Goal: Find specific page/section: Find specific page/section

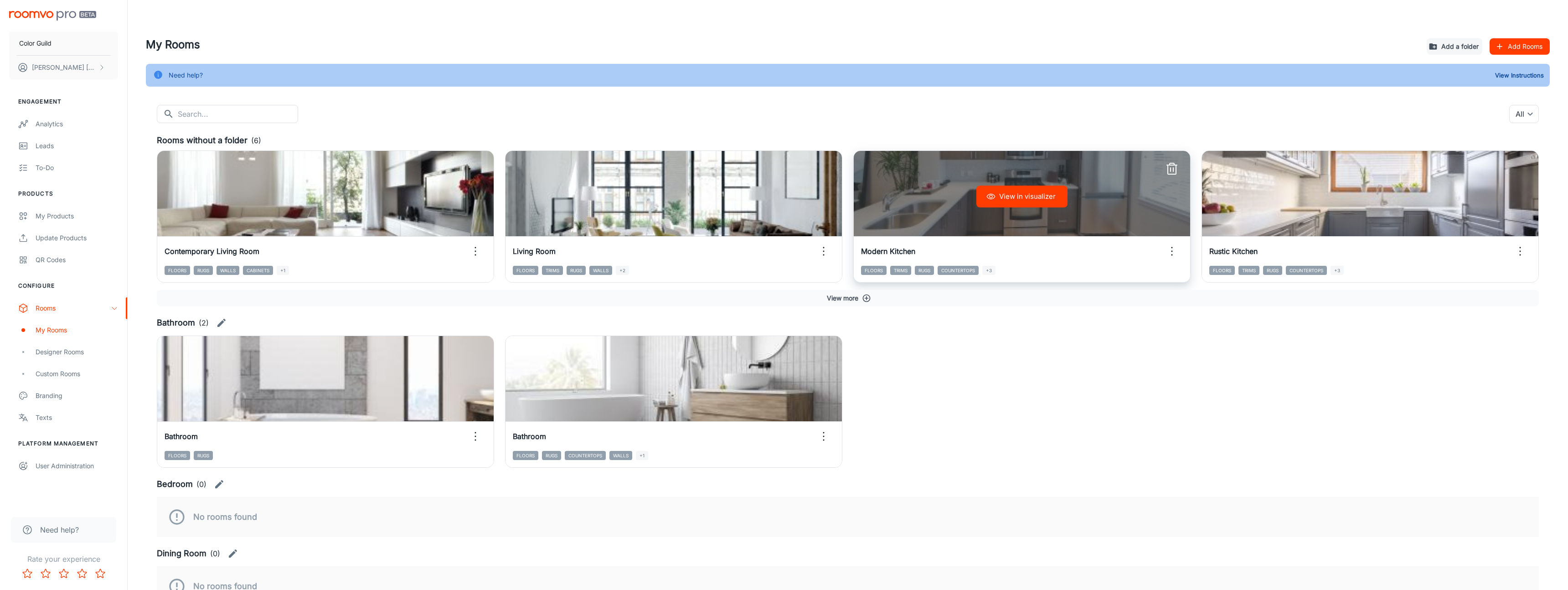
click at [915, 257] on h6 "Modern Kitchen" at bounding box center [888, 252] width 54 height 11
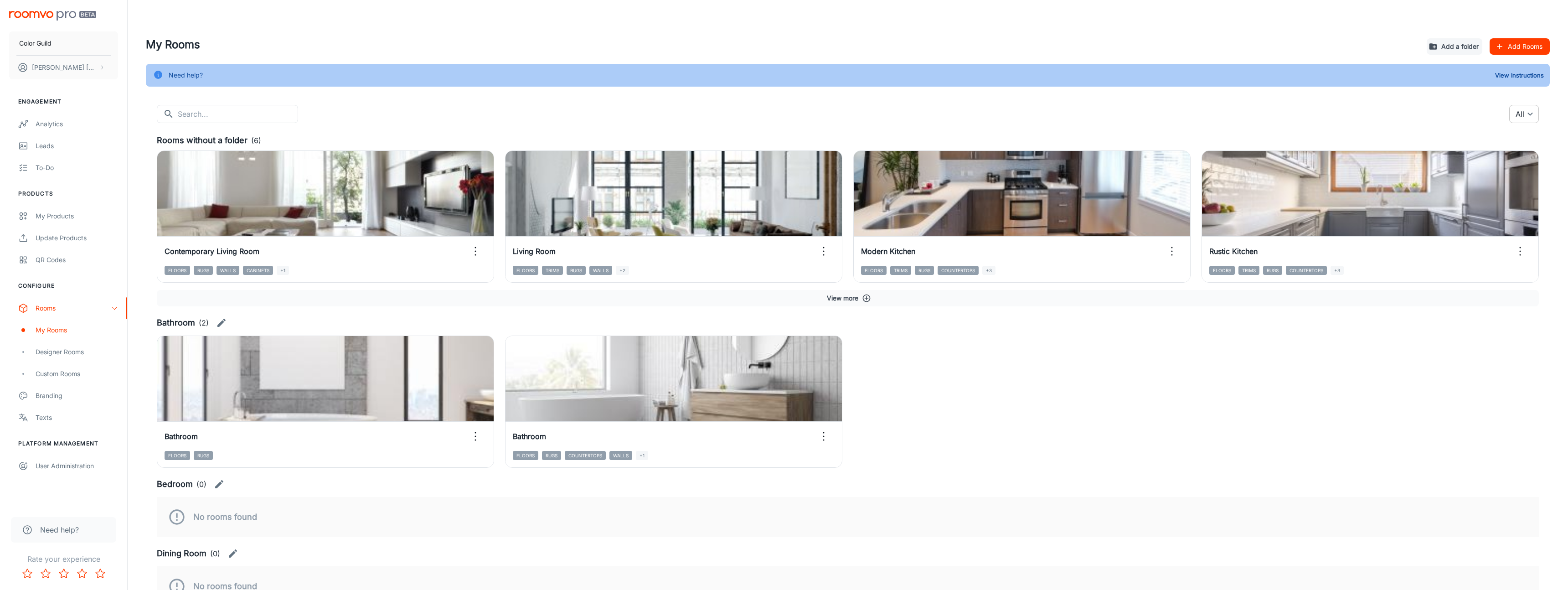
click at [1515, 120] on body "Color Guild [PERSON_NAME] Engagement Analytics Leads To-do Products My Products…" at bounding box center [784, 295] width 1568 height 590
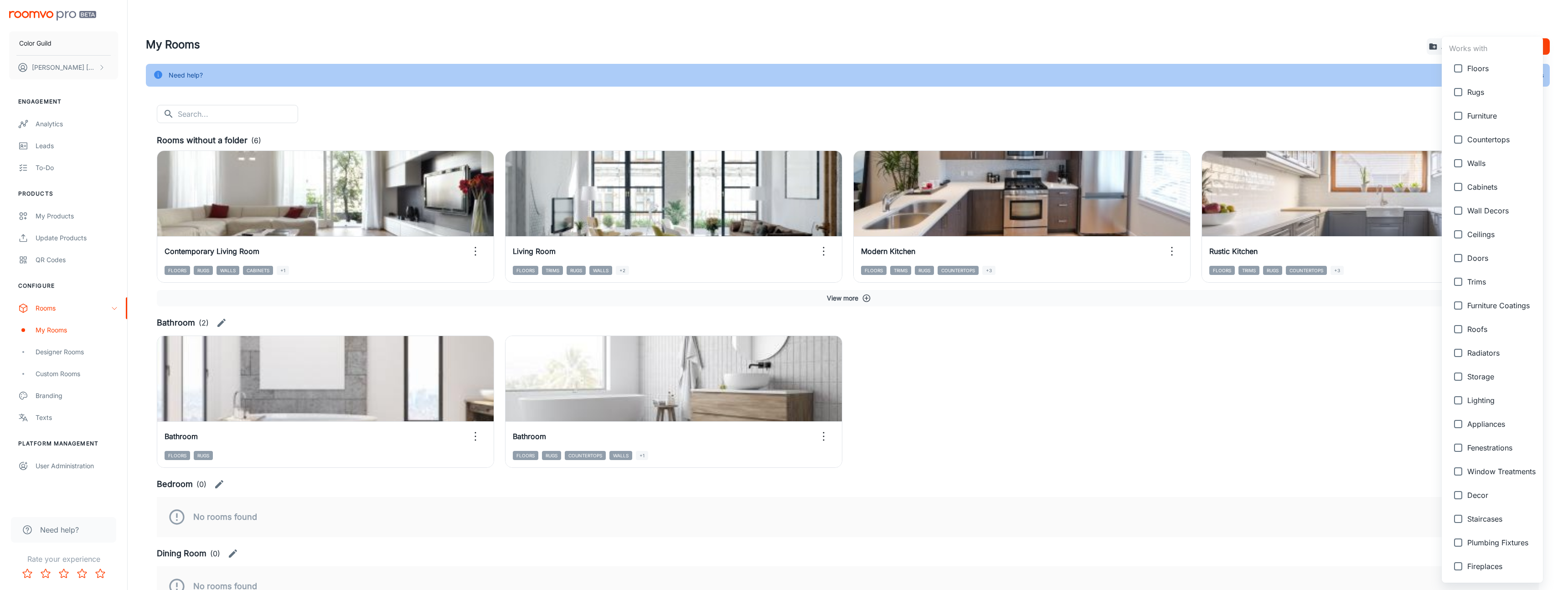
click at [1336, 106] on div at bounding box center [784, 295] width 1568 height 590
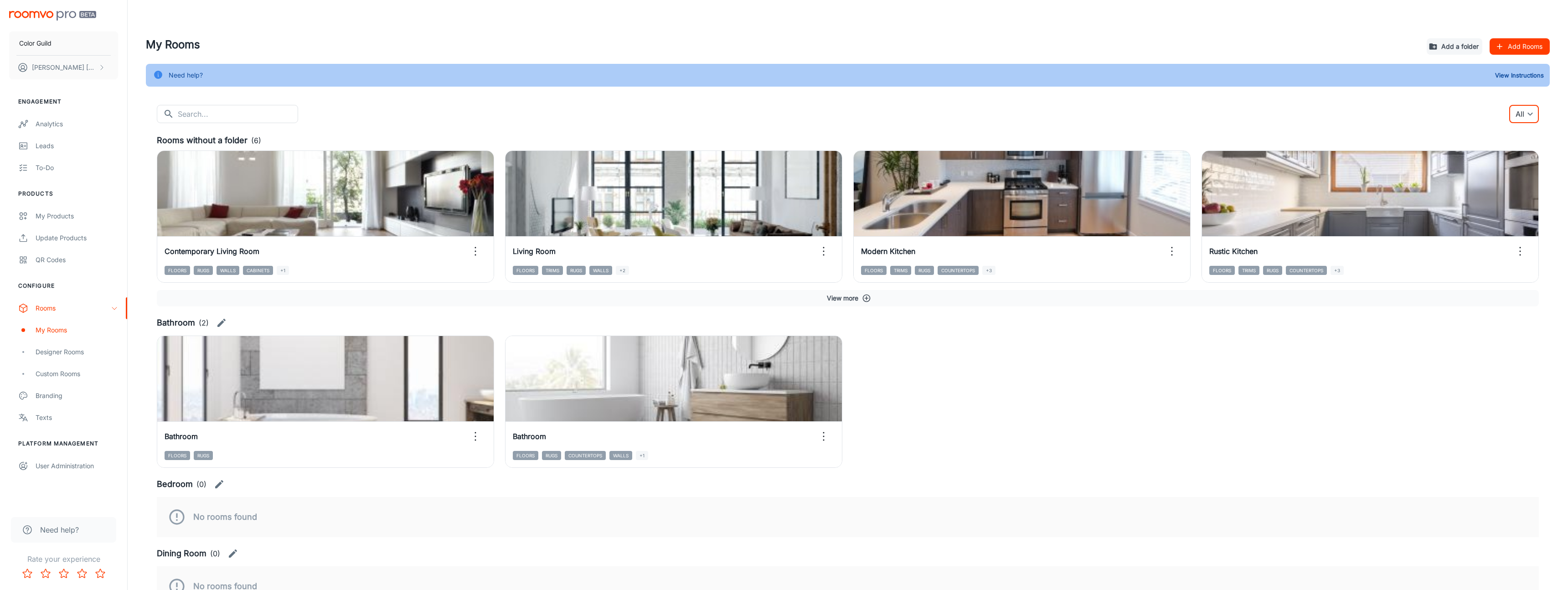
click at [261, 146] on p "(6)" at bounding box center [256, 141] width 10 height 11
click at [1525, 128] on body "Color Guild [PERSON_NAME] Engagement Analytics Leads To-do Products My Products…" at bounding box center [784, 295] width 1568 height 590
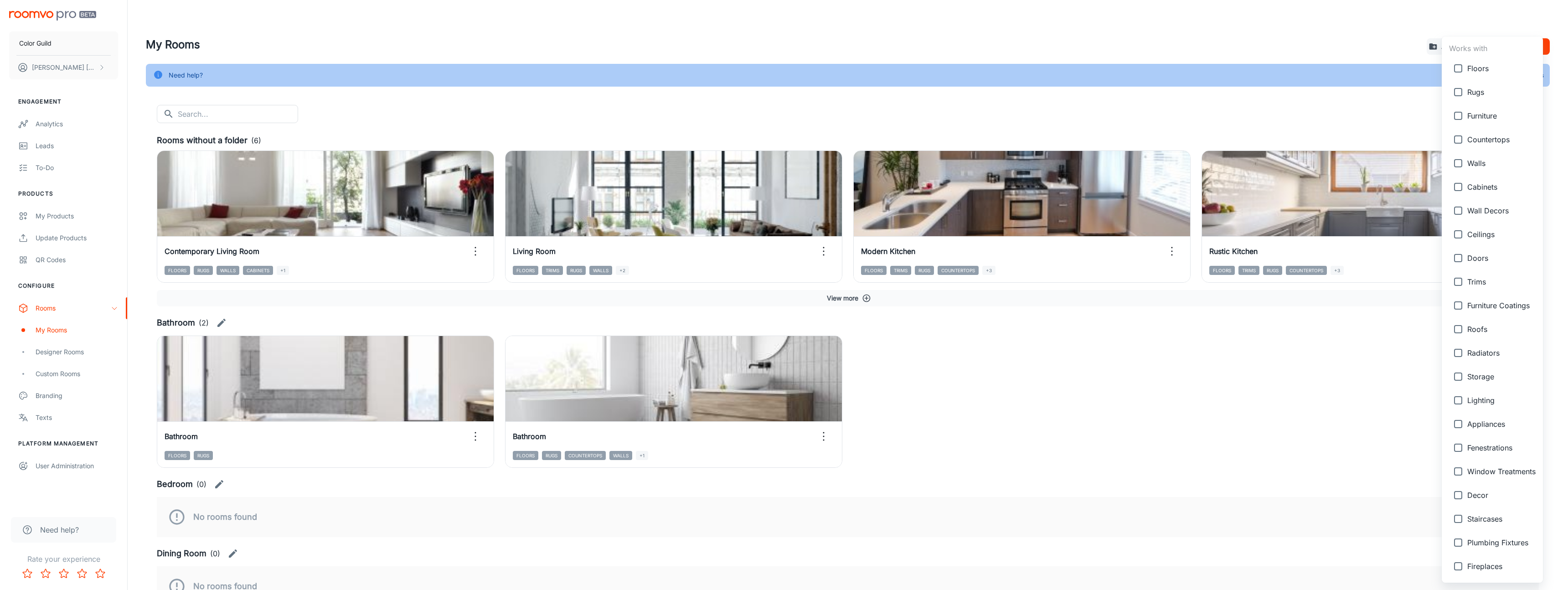
click at [1347, 120] on div at bounding box center [784, 295] width 1568 height 590
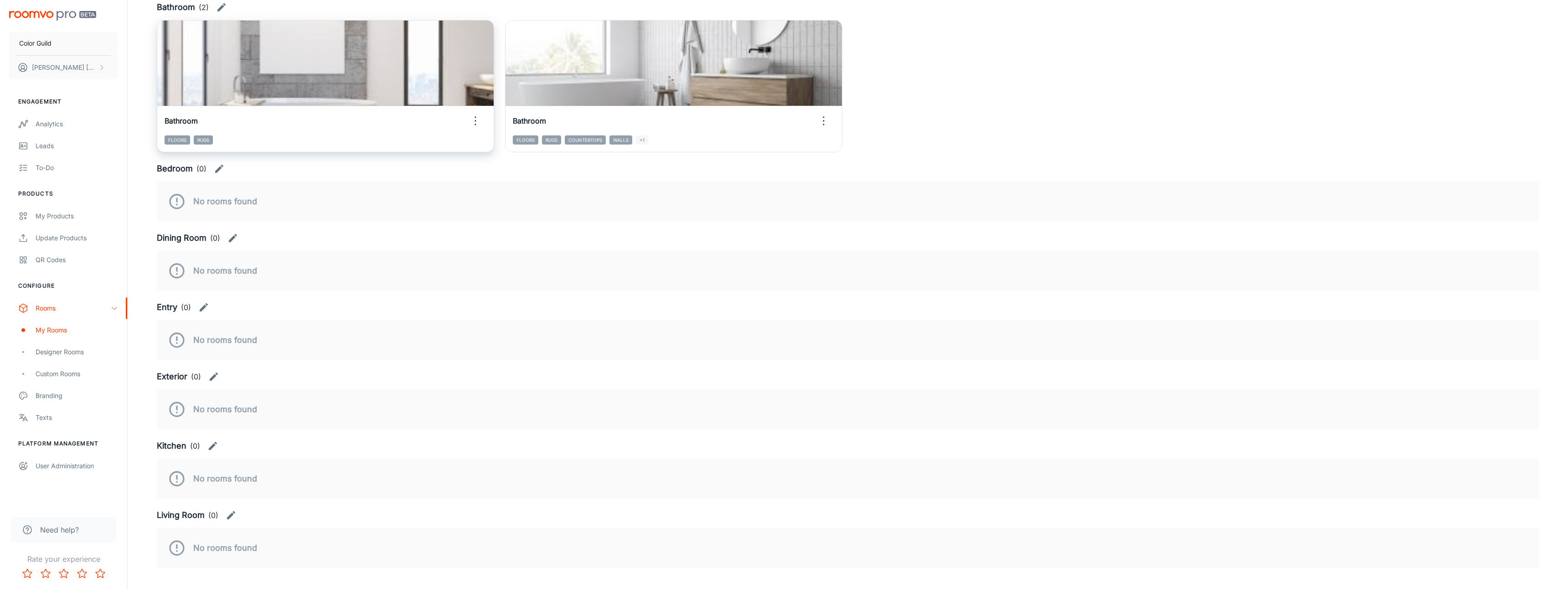
scroll to position [371, 0]
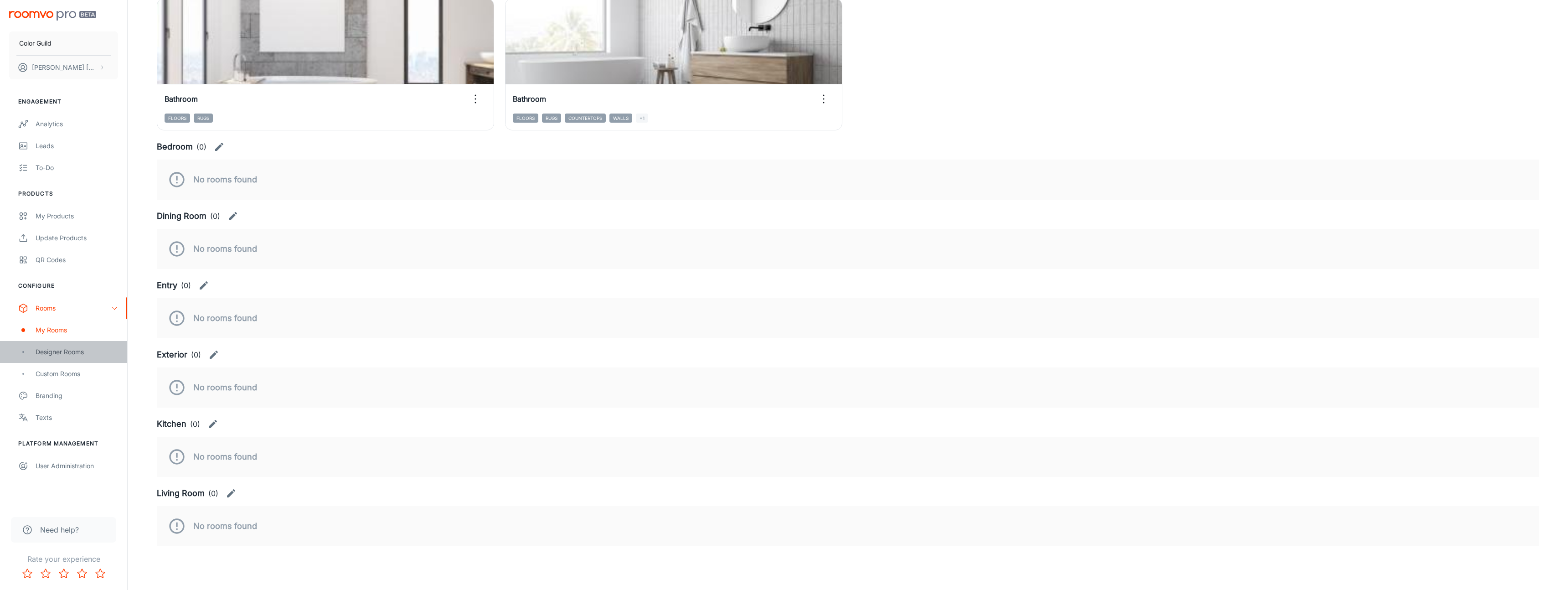
click at [58, 357] on div "Designer Rooms" at bounding box center [77, 351] width 82 height 10
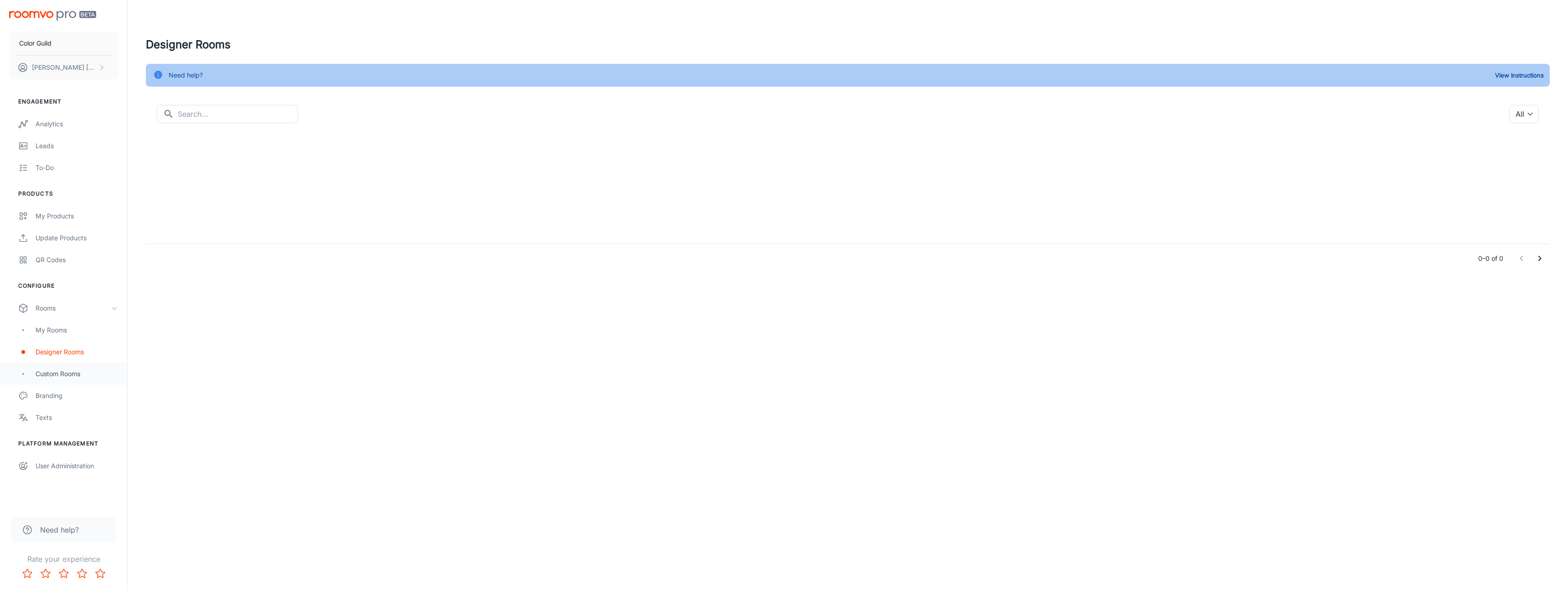
click at [70, 378] on div "Custom Rooms" at bounding box center [77, 373] width 82 height 10
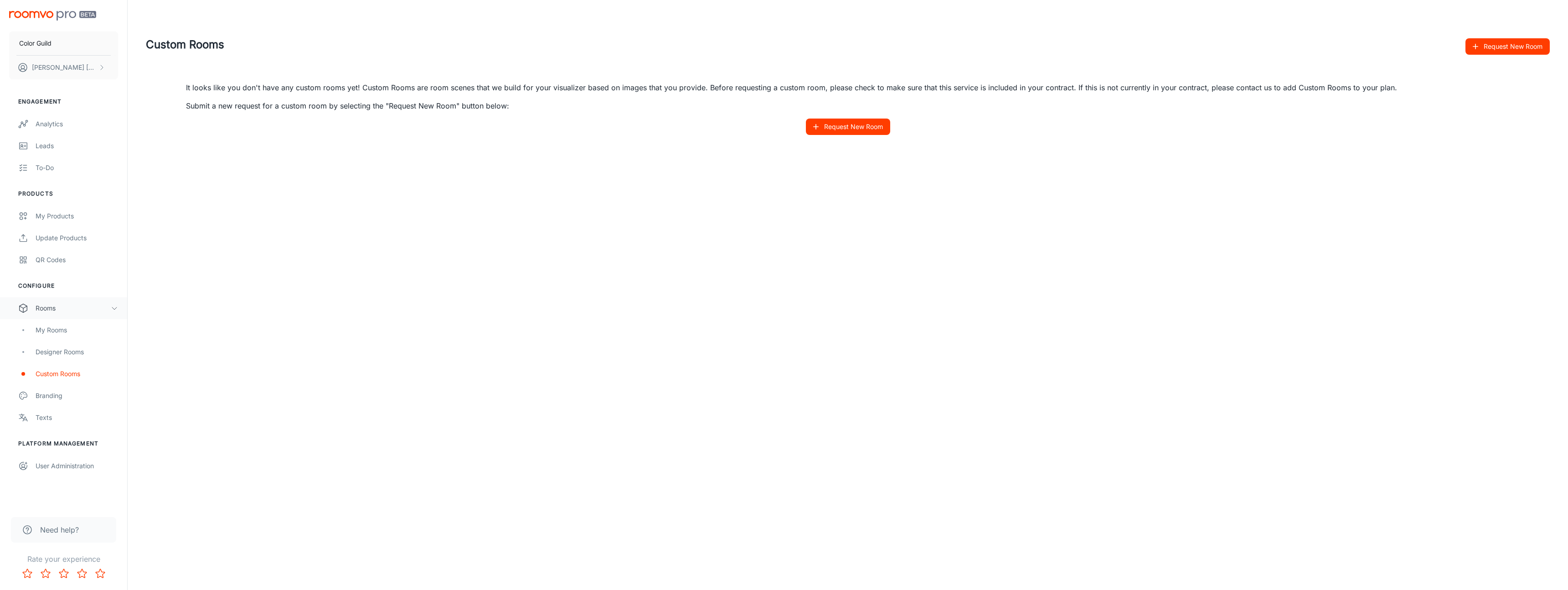
click at [48, 319] on div "Rooms" at bounding box center [63, 308] width 127 height 22
click at [48, 332] on div "My Rooms" at bounding box center [77, 330] width 82 height 10
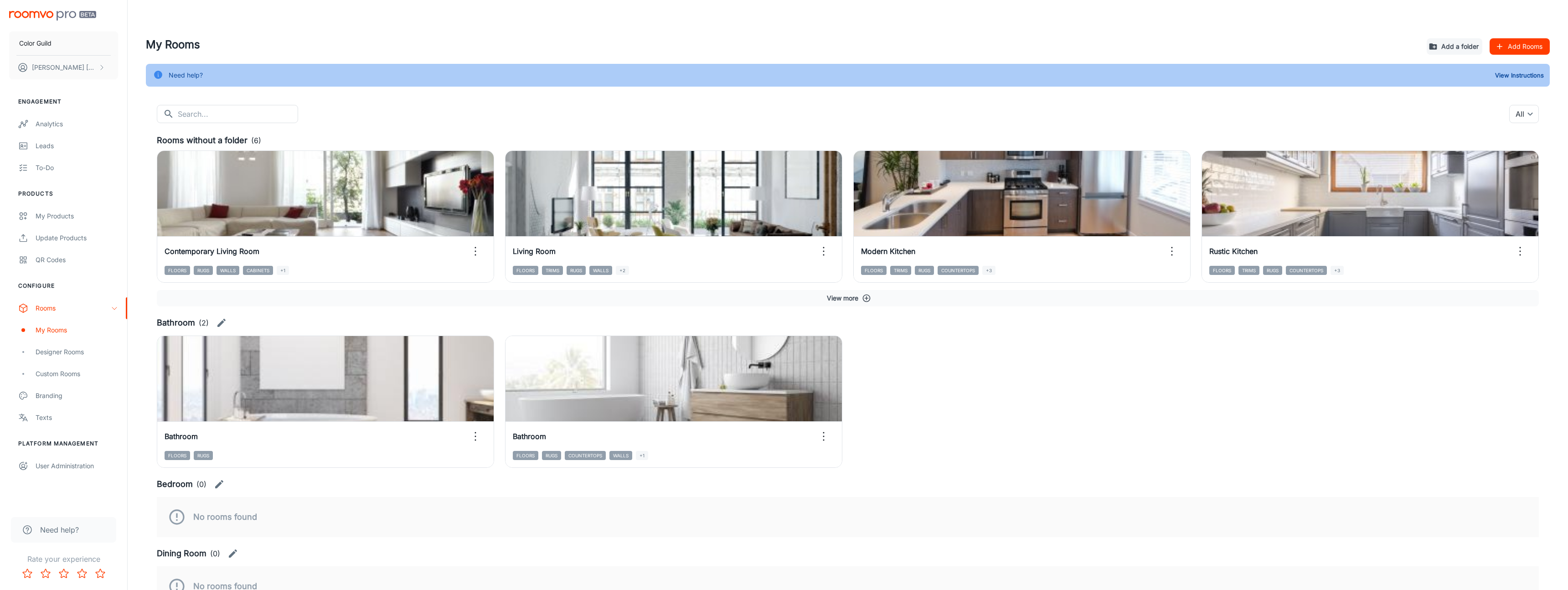
click at [249, 155] on div "View in visualizer Contemporary Living Room Floors Rugs Walls Cabinets +1" at bounding box center [320, 211] width 348 height 144
click at [85, 243] on div "Update Products" at bounding box center [77, 238] width 82 height 10
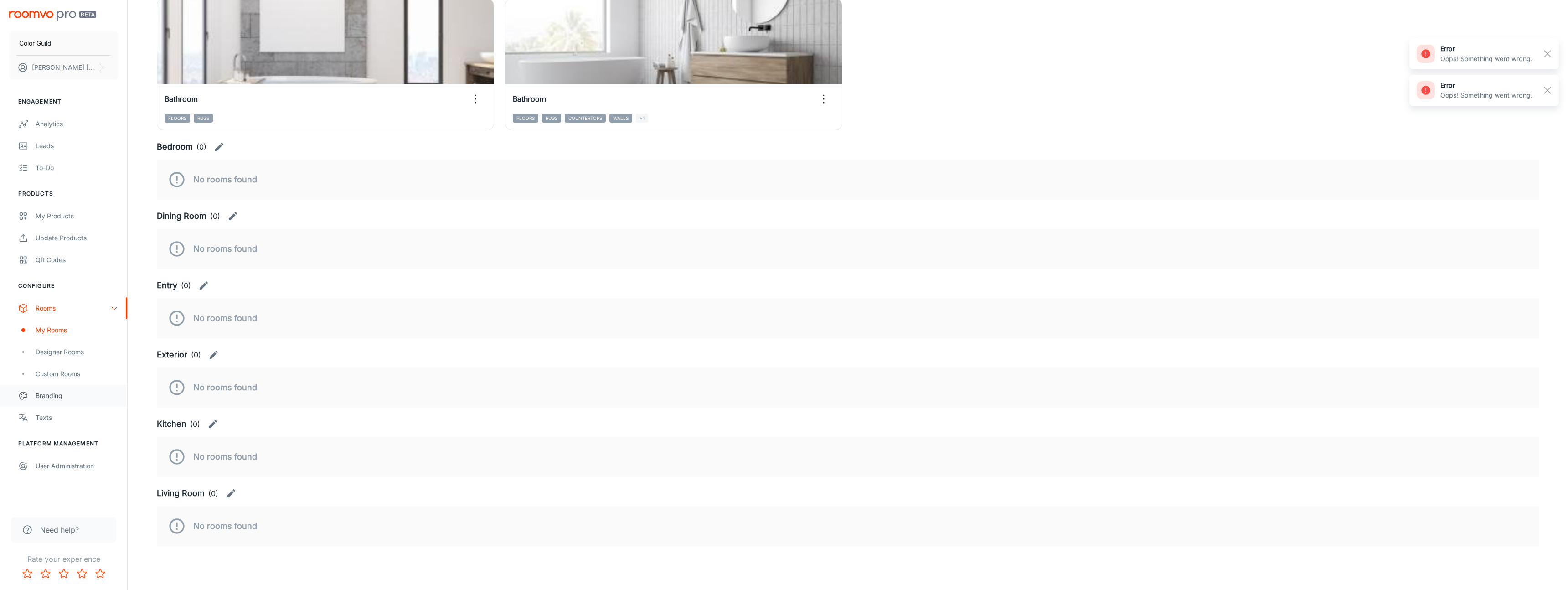
scroll to position [361, 0]
click at [80, 471] on div "User Administration" at bounding box center [77, 466] width 82 height 10
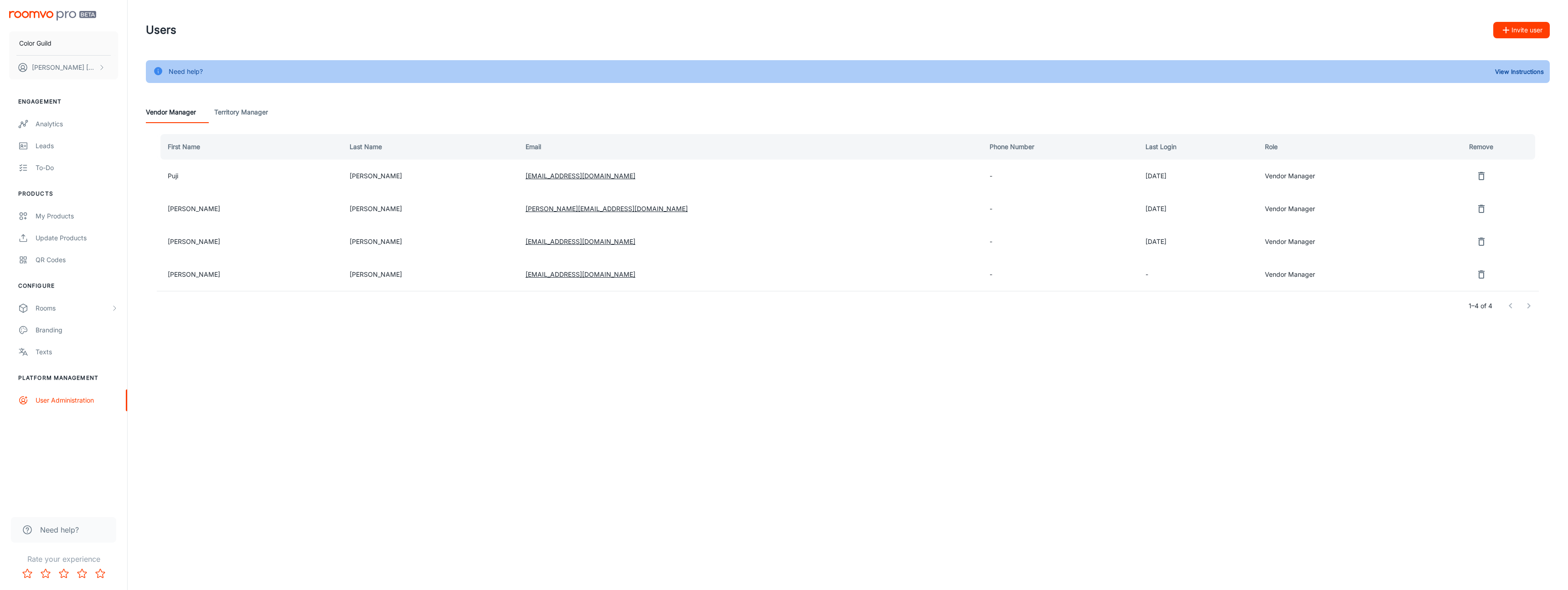
click at [1018, 215] on td "-" at bounding box center [1060, 209] width 155 height 33
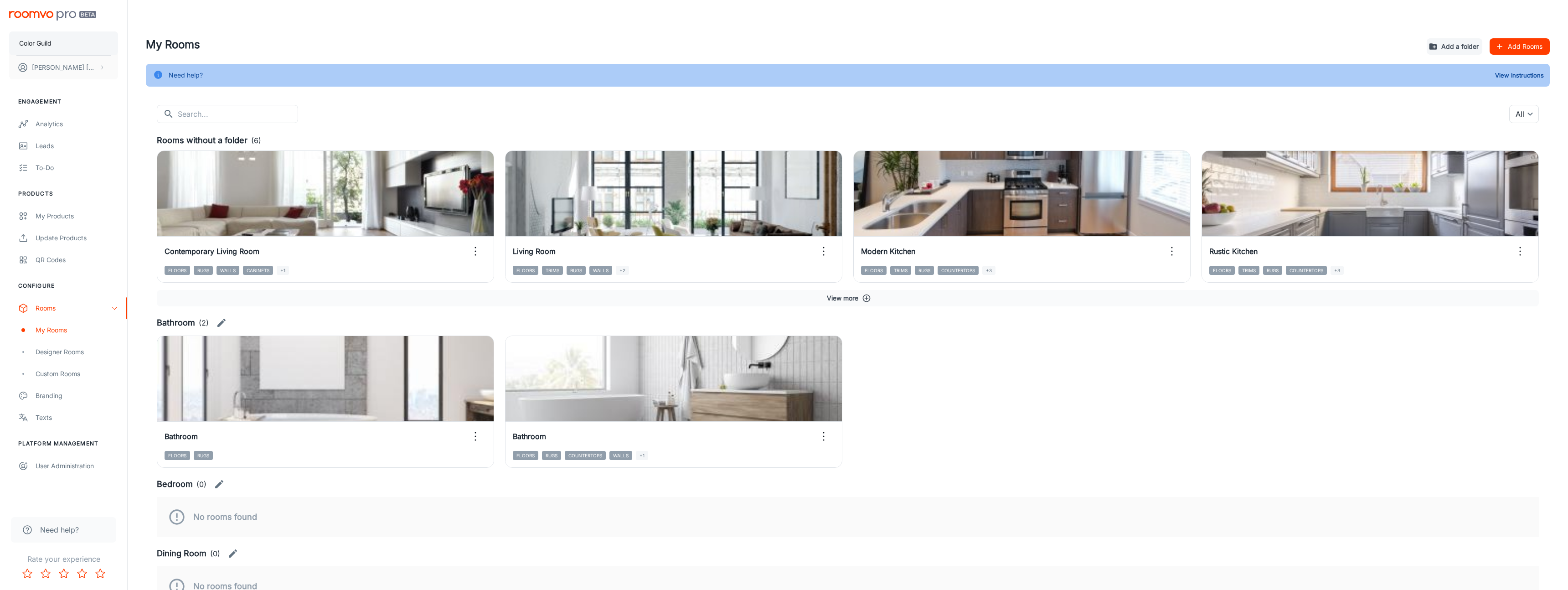
click at [51, 45] on p "Color Guild" at bounding box center [35, 43] width 32 height 10
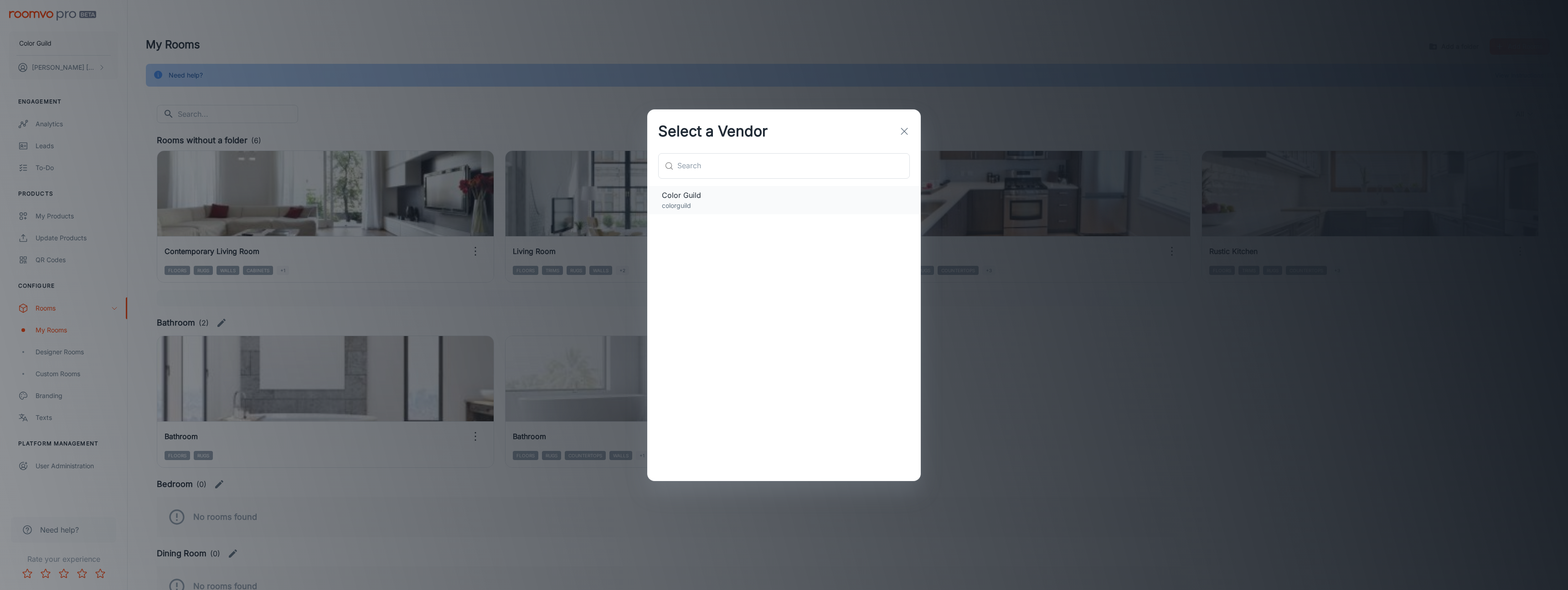
click at [709, 200] on span "Color Guild" at bounding box center [784, 195] width 244 height 11
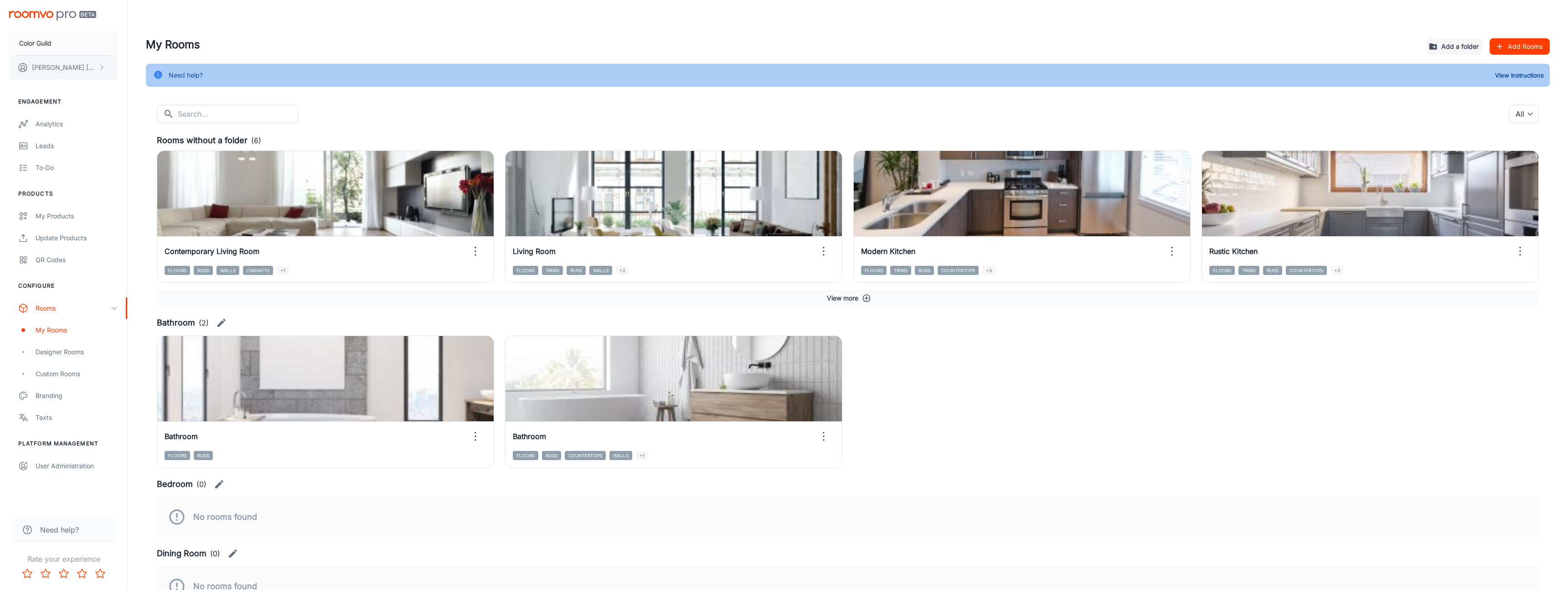
click at [56, 65] on p "[PERSON_NAME]" at bounding box center [64, 67] width 64 height 10
click at [281, 69] on div at bounding box center [784, 295] width 1568 height 590
click at [228, 123] on input "text" at bounding box center [238, 114] width 121 height 18
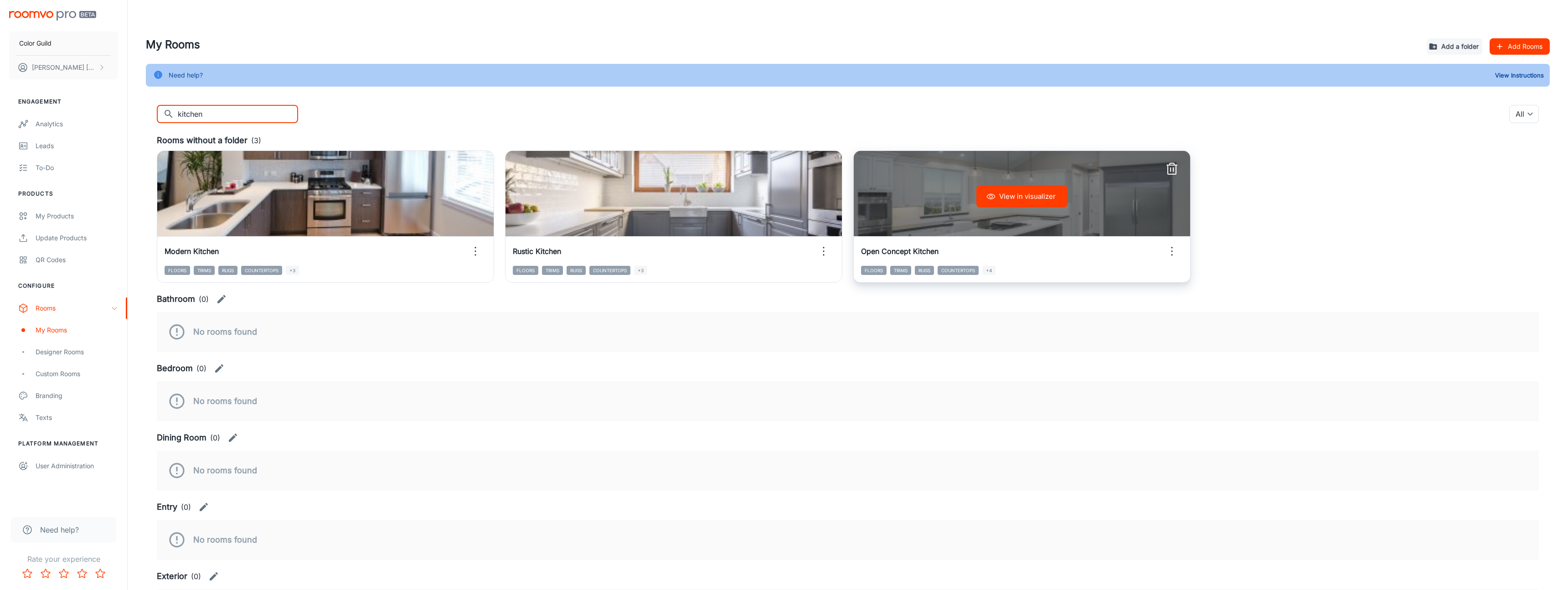
click at [1038, 208] on button "View in visualizer" at bounding box center [1022, 197] width 91 height 22
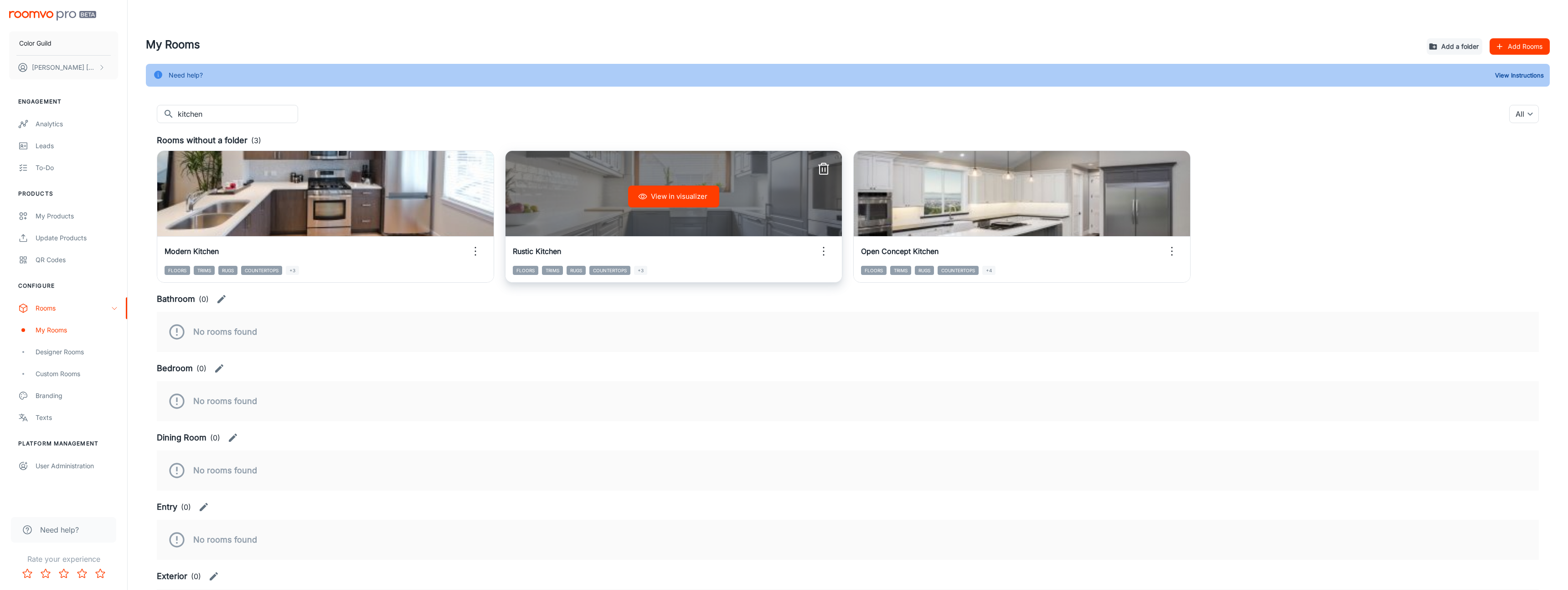
click at [610, 237] on div "View in visualizer" at bounding box center [674, 197] width 336 height 91
click at [666, 203] on button "View in visualizer" at bounding box center [674, 197] width 91 height 22
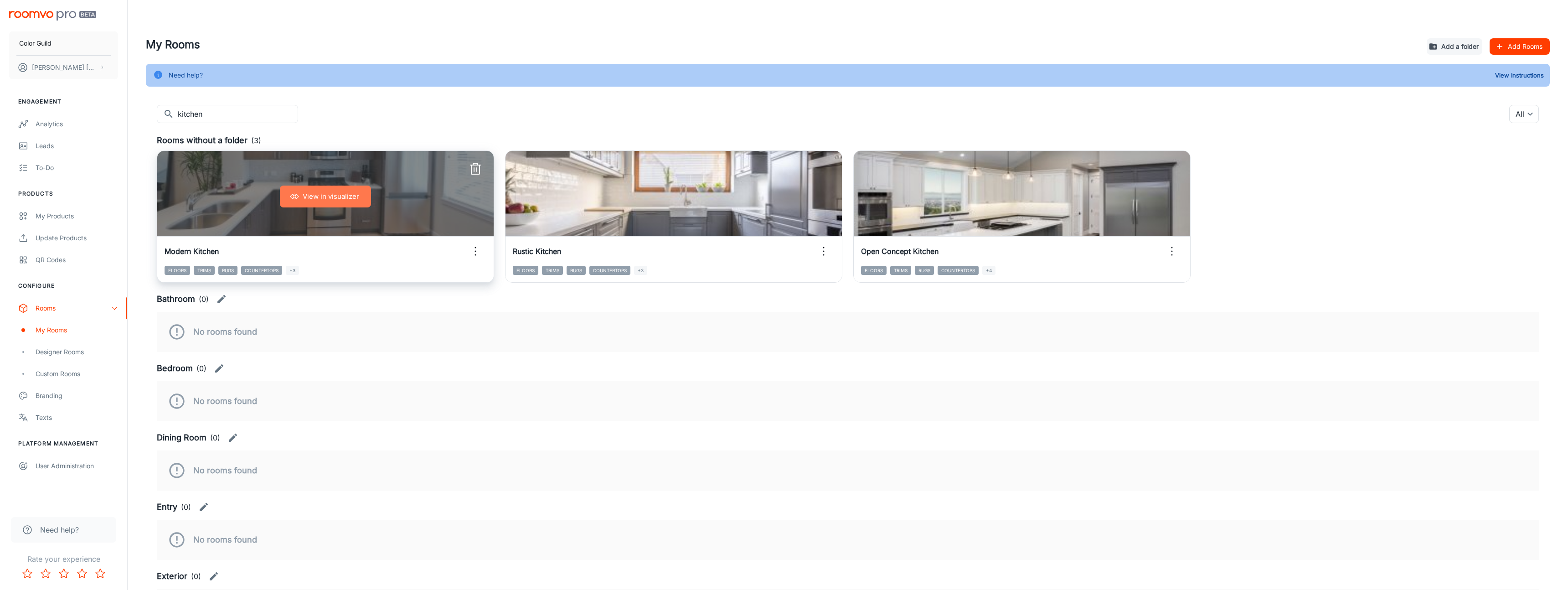
click at [339, 208] on button "View in visualizer" at bounding box center [325, 197] width 91 height 22
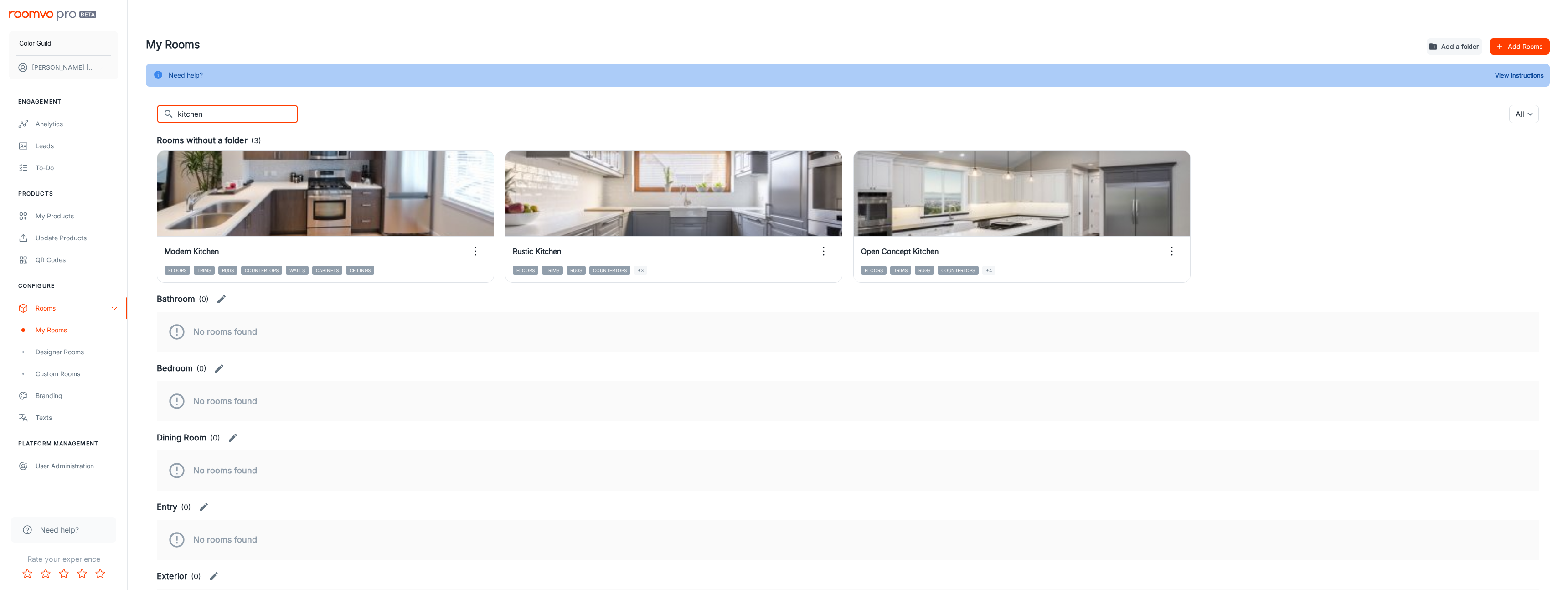
click at [225, 123] on input "kitchen" at bounding box center [238, 114] width 121 height 18
click at [229, 123] on input "kitchen" at bounding box center [238, 114] width 121 height 18
type input "kitche"
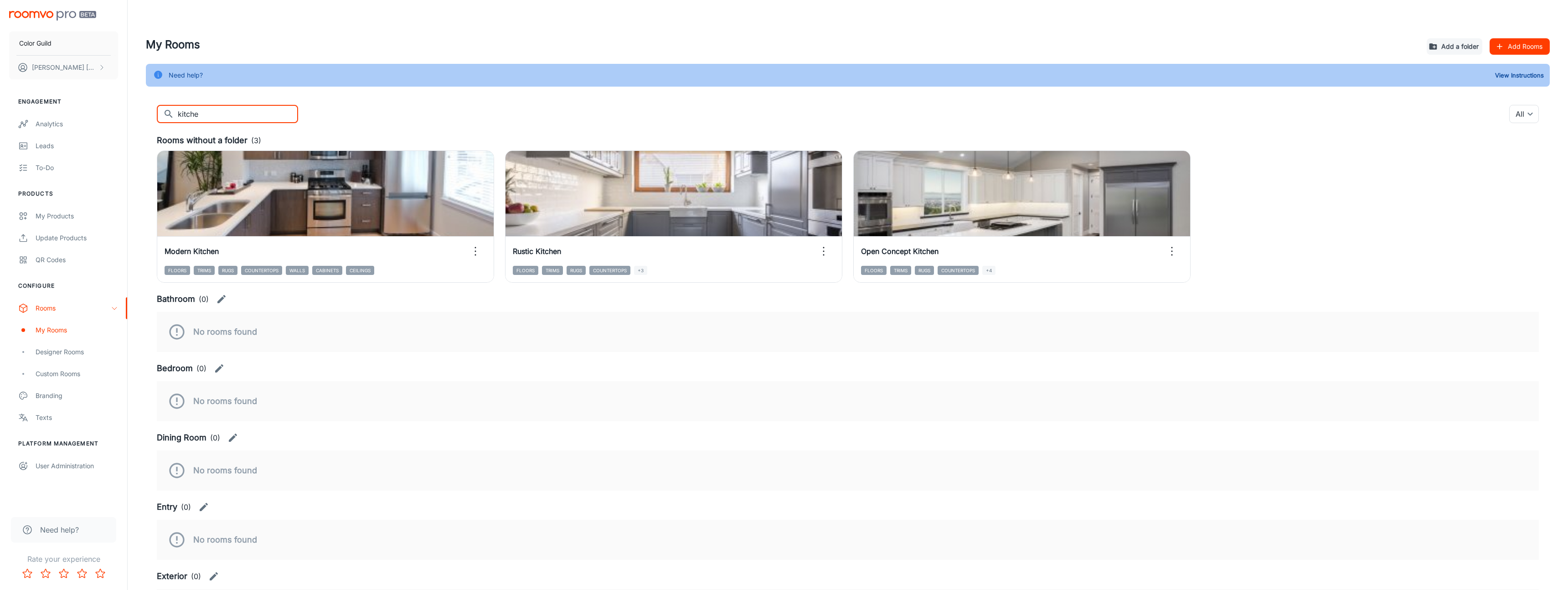
click at [229, 123] on input "kitche" at bounding box center [238, 114] width 121 height 18
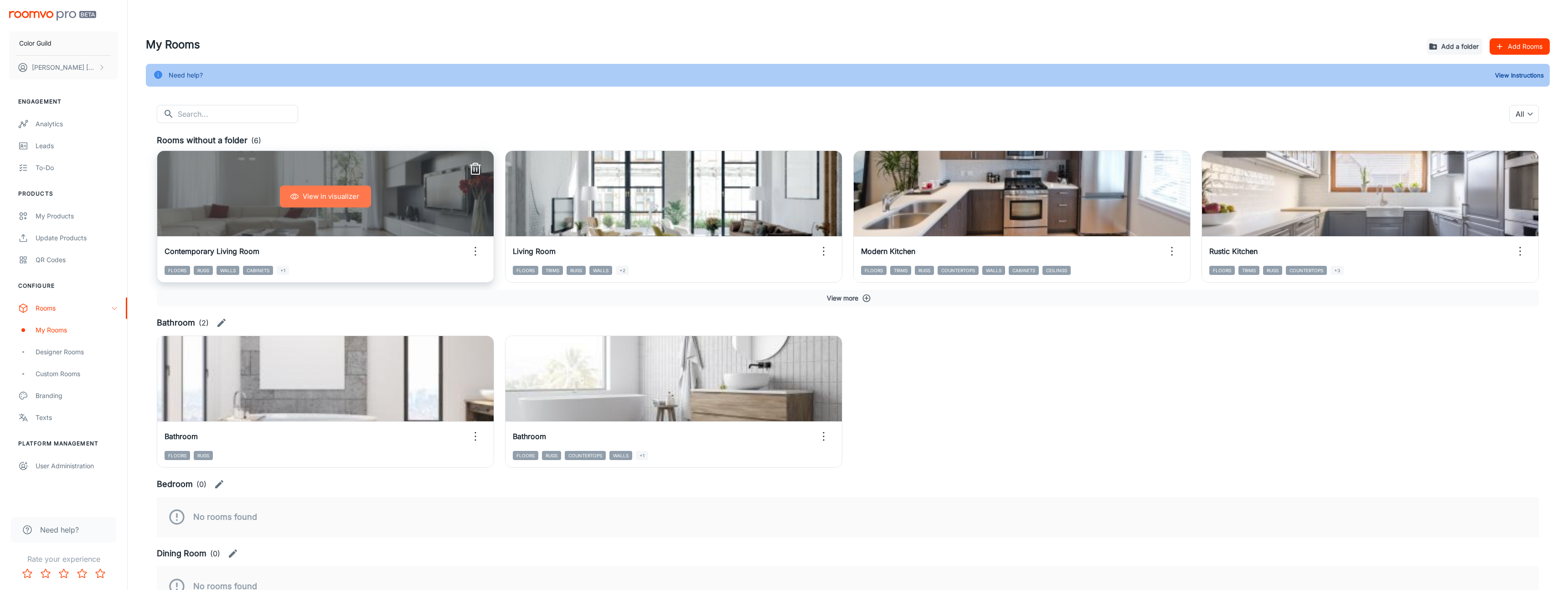
click at [312, 205] on button "View in visualizer" at bounding box center [325, 197] width 91 height 22
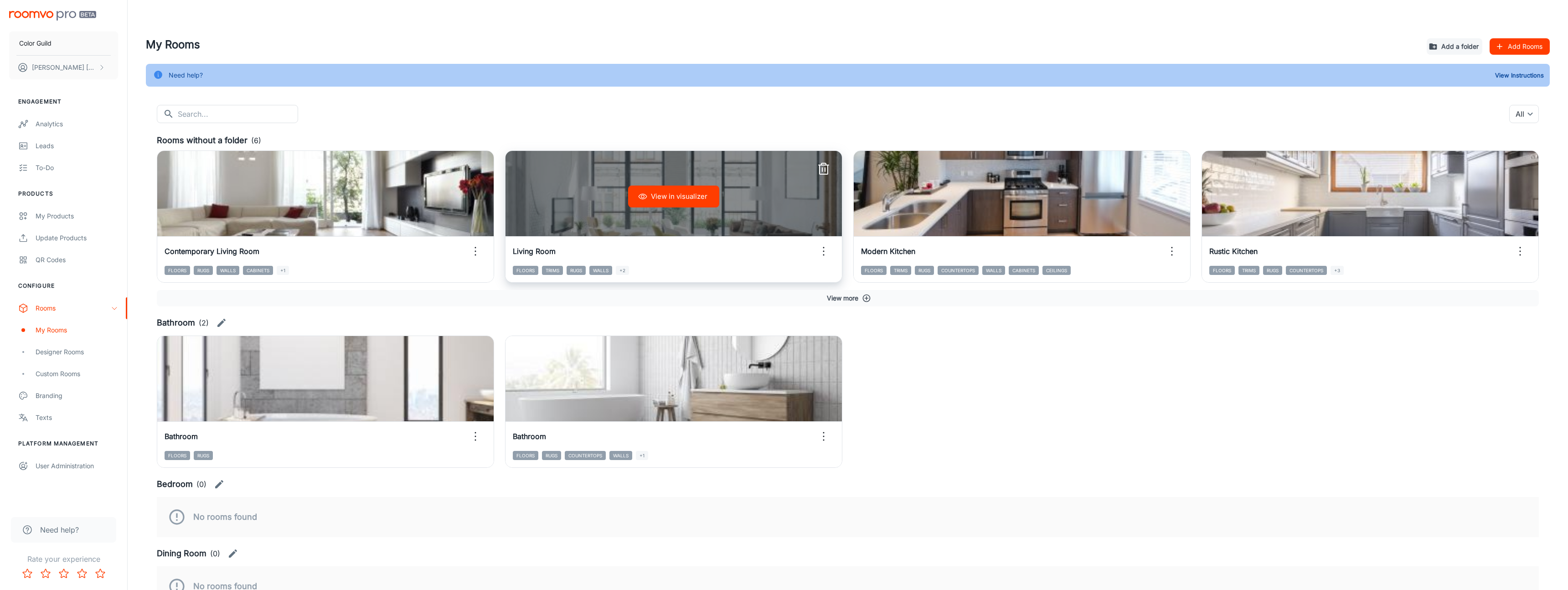
click at [647, 208] on button "View in visualizer" at bounding box center [674, 197] width 91 height 22
click at [615, 211] on div "View in visualizer" at bounding box center [674, 197] width 336 height 91
click at [671, 206] on button "View in visualizer" at bounding box center [674, 197] width 91 height 22
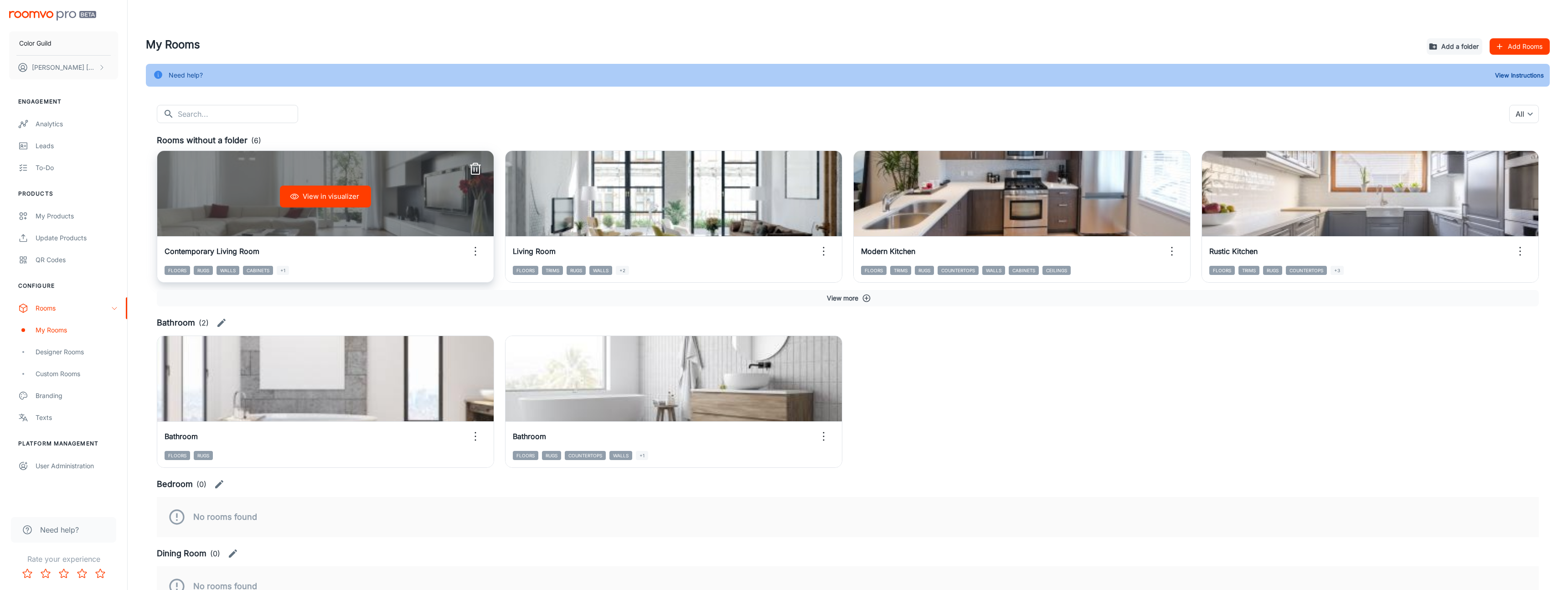
click at [298, 208] on button "View in visualizer" at bounding box center [325, 197] width 91 height 22
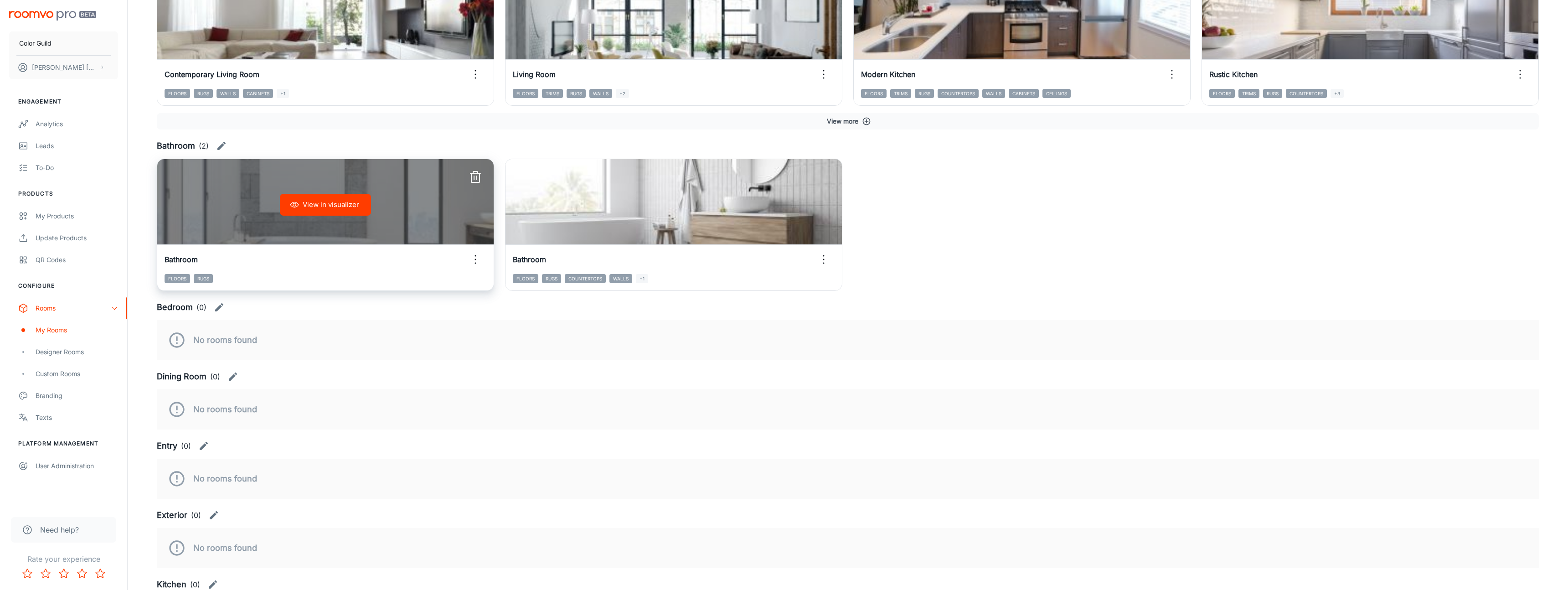
scroll to position [182, 0]
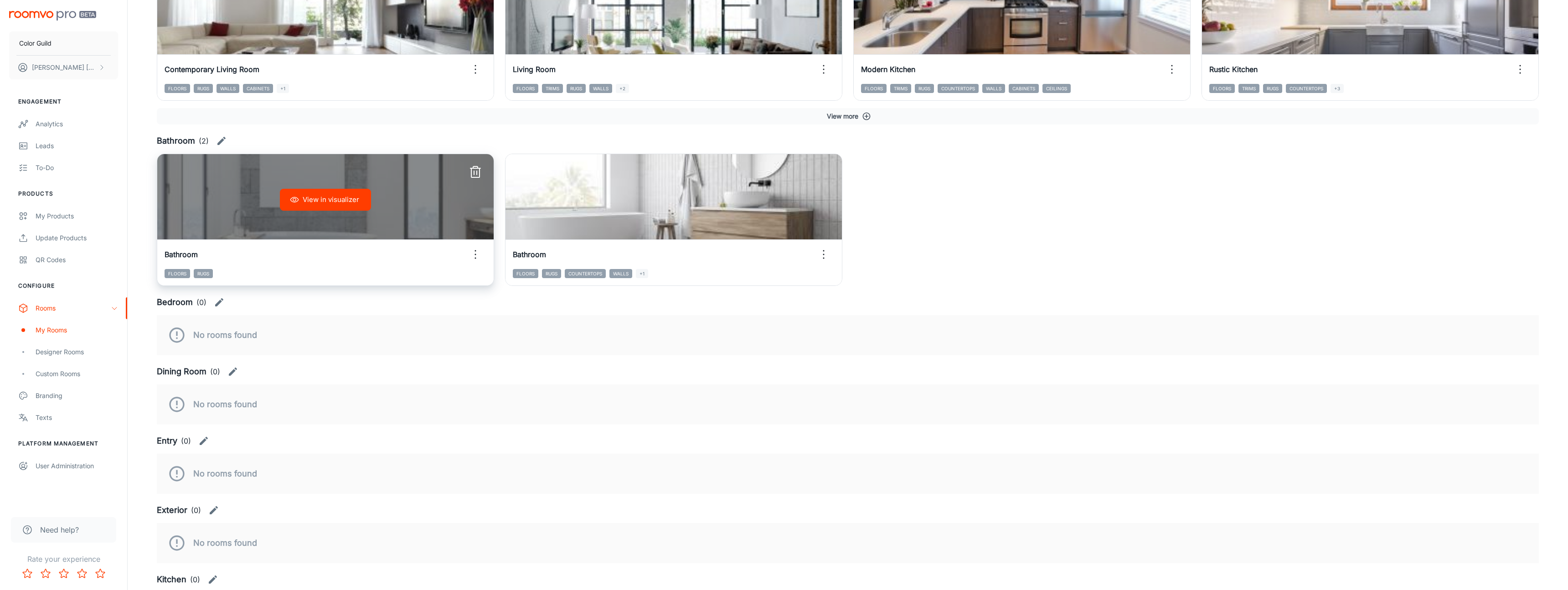
click at [312, 210] on button "View in visualizer" at bounding box center [325, 199] width 91 height 22
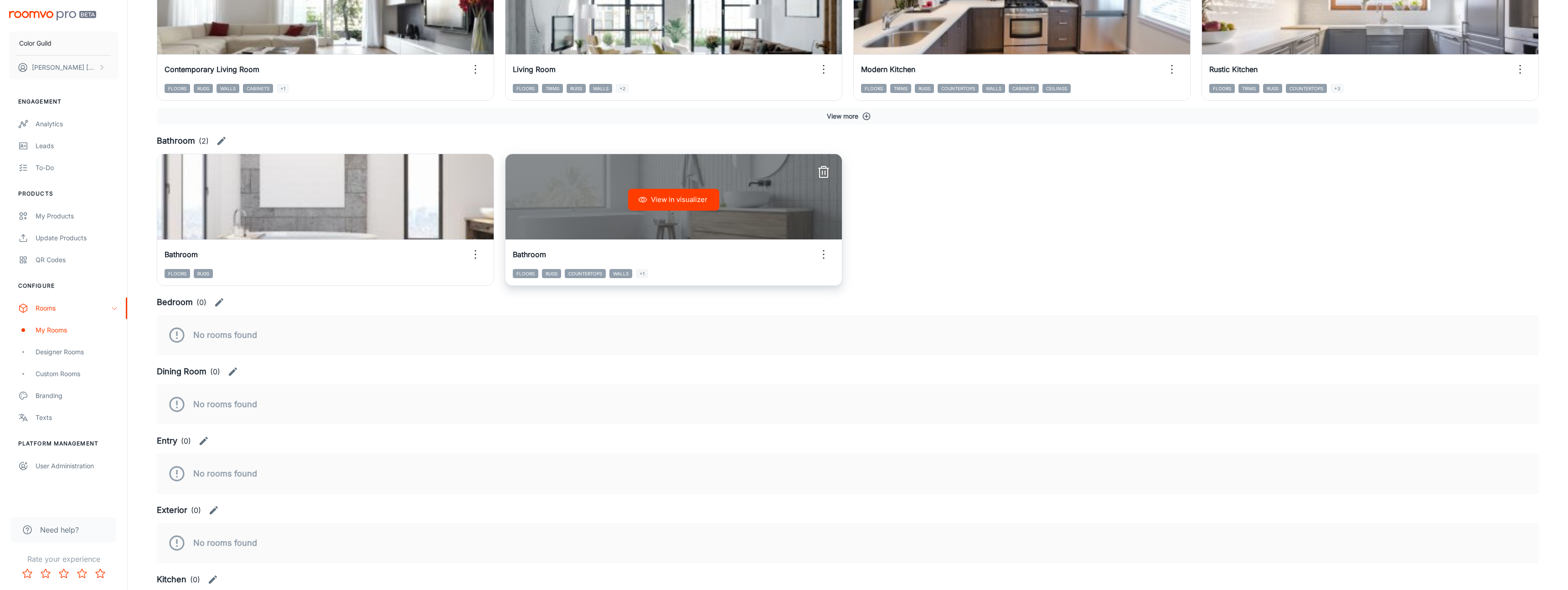
scroll to position [0, 0]
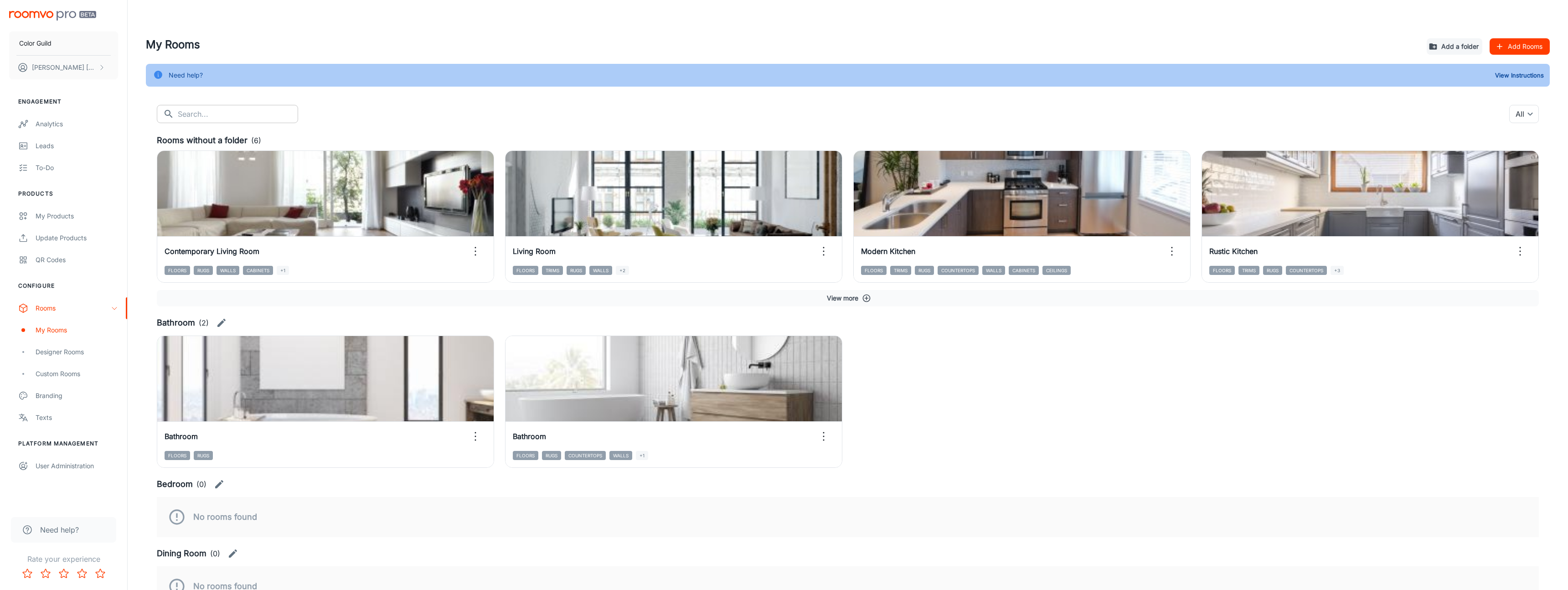
click at [255, 123] on input "text" at bounding box center [238, 114] width 121 height 18
click at [262, 113] on input "text" at bounding box center [238, 114] width 121 height 18
type input "outdoor"
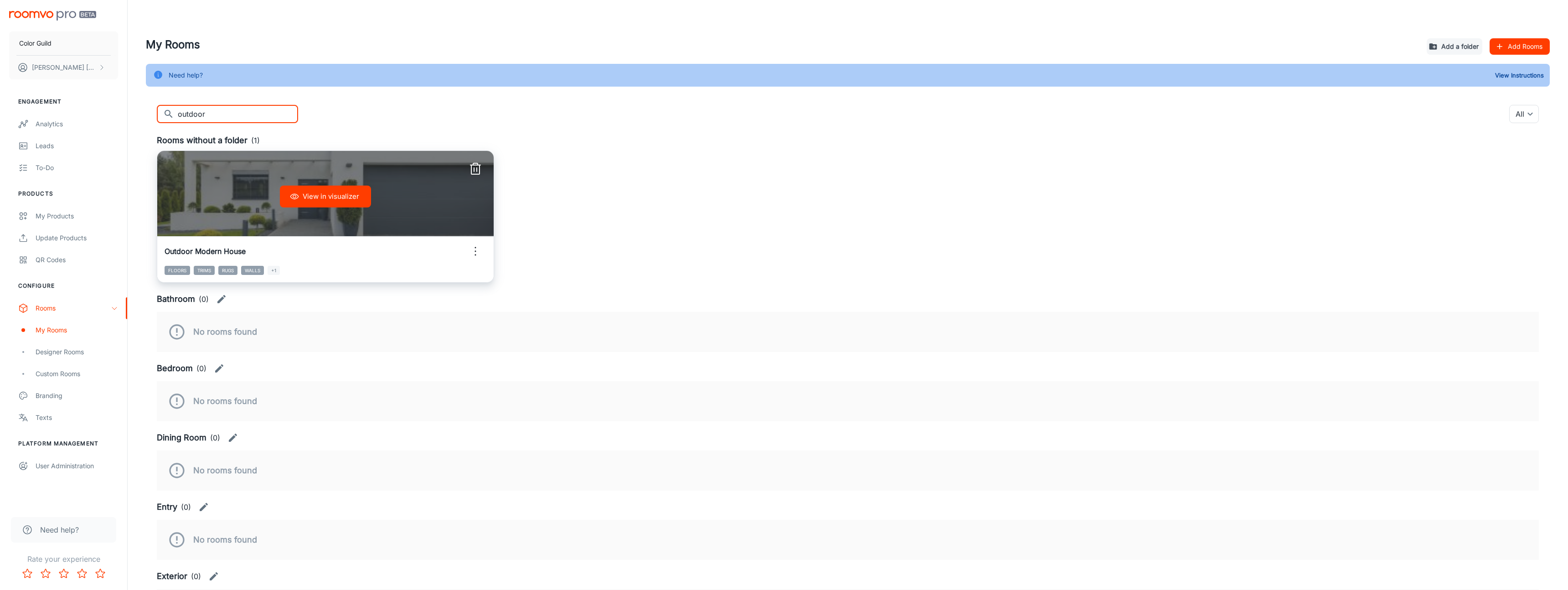
click at [244, 242] on div "View in visualizer" at bounding box center [325, 197] width 336 height 91
click at [243, 253] on div "Outdoor Modern House" at bounding box center [325, 252] width 336 height 29
click at [307, 208] on button "View in visualizer" at bounding box center [325, 197] width 91 height 22
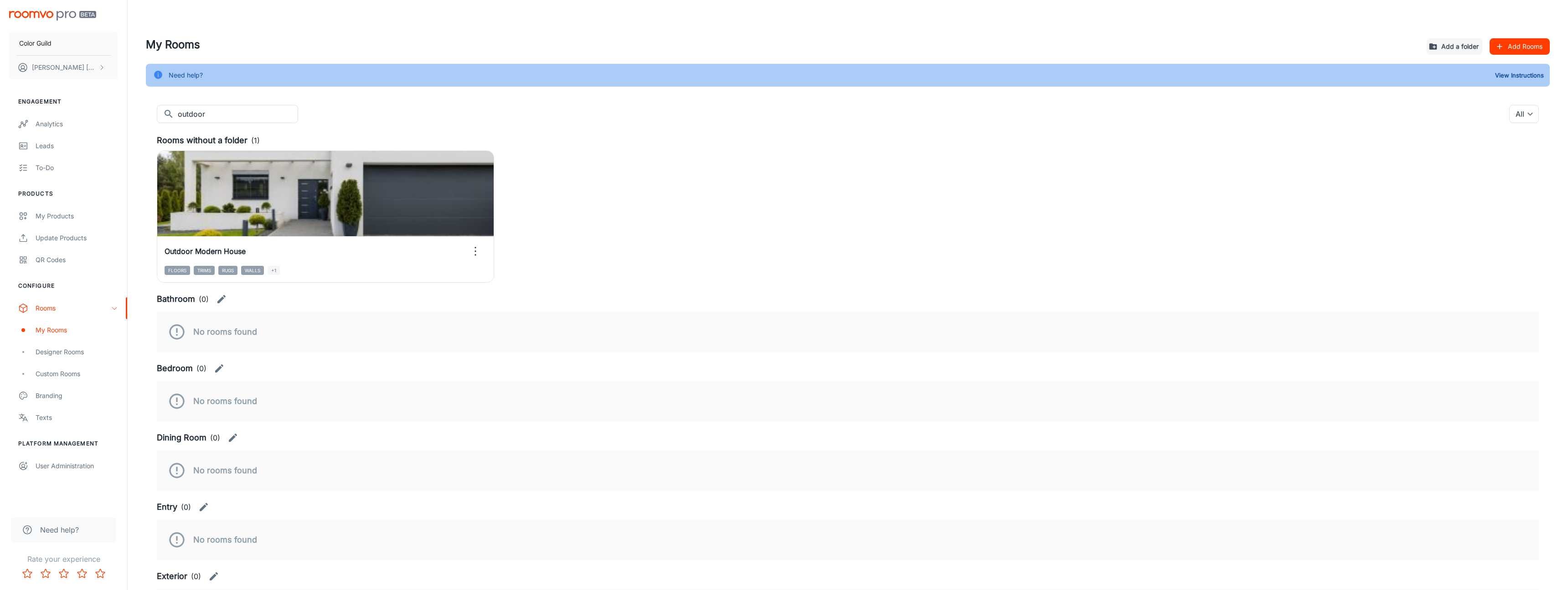
click at [1094, 16] on header at bounding box center [848, 18] width 1426 height 37
